Goal: Navigation & Orientation: Understand site structure

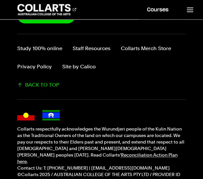
scroll to position [2022, 0]
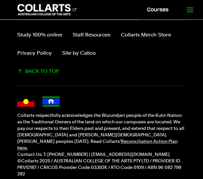
click at [187, 14] on link at bounding box center [189, 9] width 27 height 19
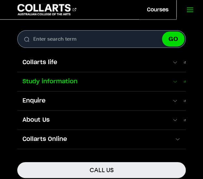
scroll to position [18, 0]
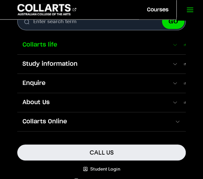
click at [170, 47] on span "Collarts life" at bounding box center [94, 45] width 154 height 8
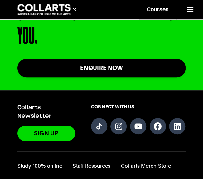
scroll to position [1311, 0]
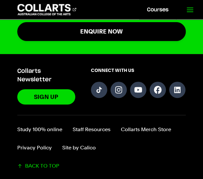
click at [189, 8] on icon at bounding box center [190, 10] width 8 height 8
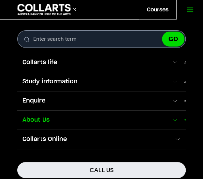
click at [170, 118] on span "About Us" at bounding box center [94, 120] width 154 height 8
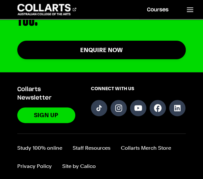
scroll to position [546, 0]
